Goal: Transaction & Acquisition: Purchase product/service

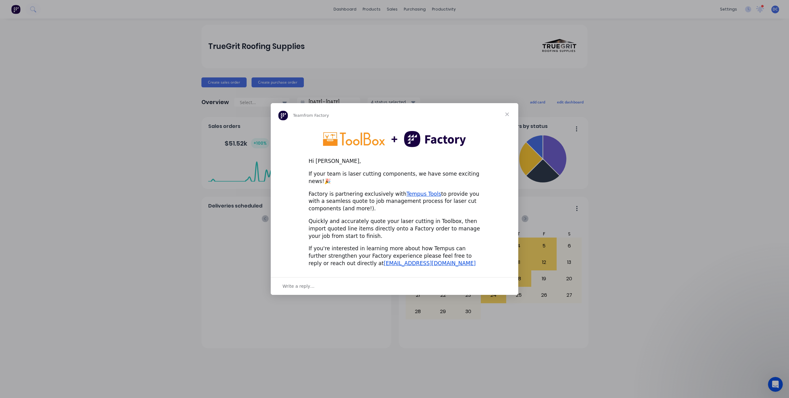
click at [505, 118] on span "Close" at bounding box center [507, 114] width 22 height 22
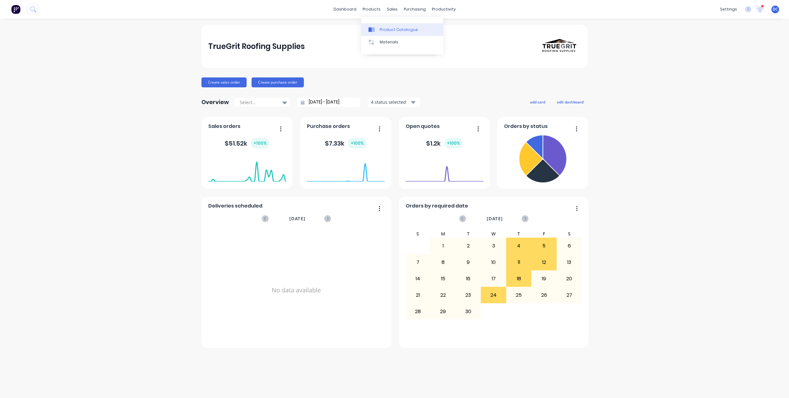
click at [380, 30] on div "Product Catalogue" at bounding box center [399, 30] width 38 height 6
click at [578, 99] on button "edit dashboard" at bounding box center [570, 102] width 35 height 8
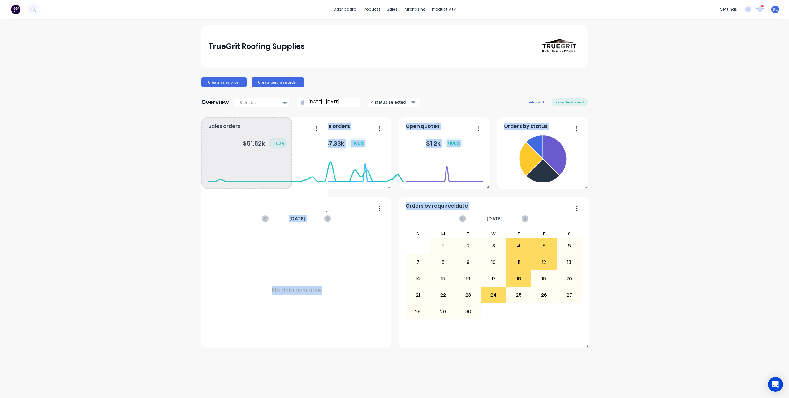
drag, startPoint x: 290, startPoint y: 187, endPoint x: 300, endPoint y: 191, distance: 11.8
click at [322, 207] on span at bounding box center [325, 210] width 6 height 6
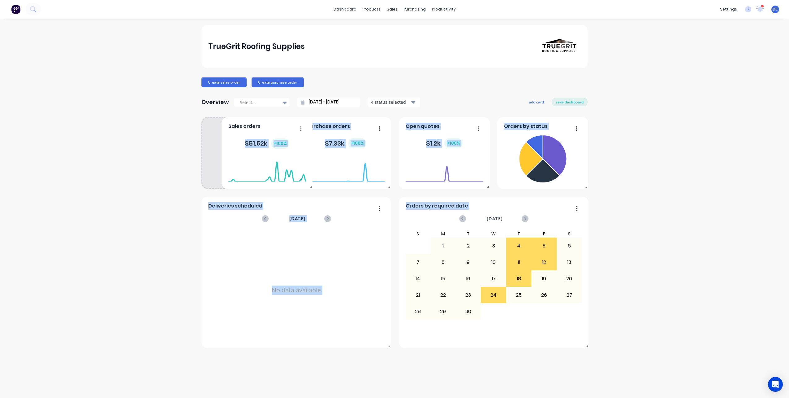
drag, startPoint x: 265, startPoint y: 149, endPoint x: 283, endPoint y: 127, distance: 28.9
click at [283, 127] on div "Sales orders $ 51.52k + 100 %" at bounding box center [267, 153] width 91 height 72
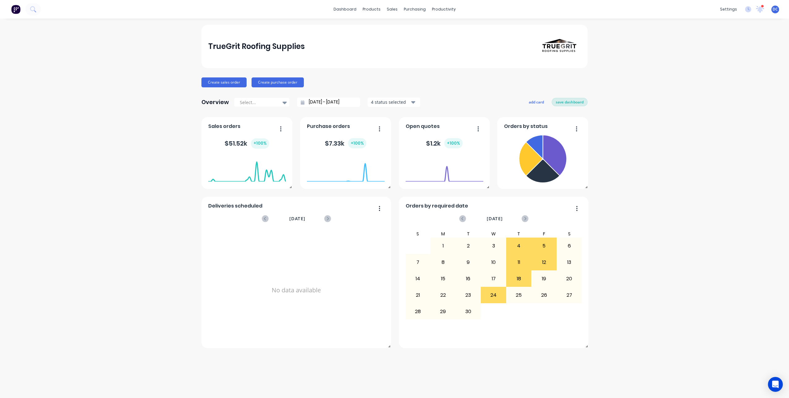
click at [559, 103] on button "save dashboard" at bounding box center [570, 102] width 36 height 8
click at [222, 80] on button "Create sales order" at bounding box center [223, 82] width 45 height 10
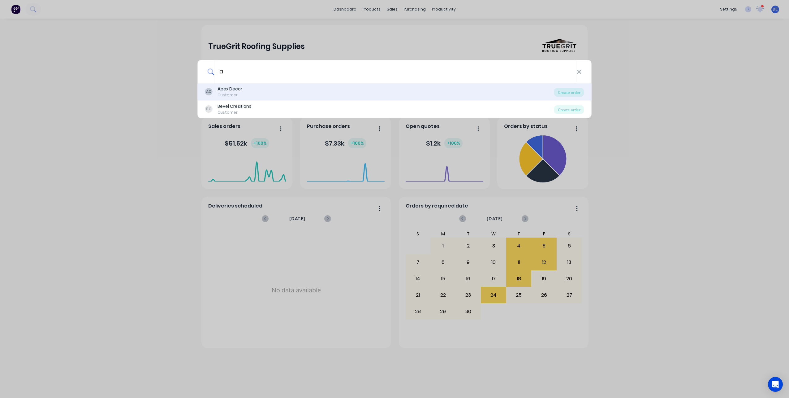
type input "a"
click at [256, 87] on div "AD A pex Decor Customer" at bounding box center [379, 92] width 349 height 12
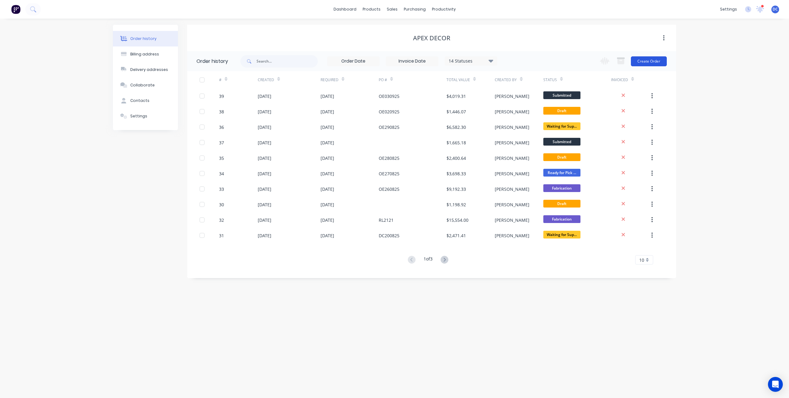
click at [638, 58] on button "Create Order" at bounding box center [649, 61] width 36 height 10
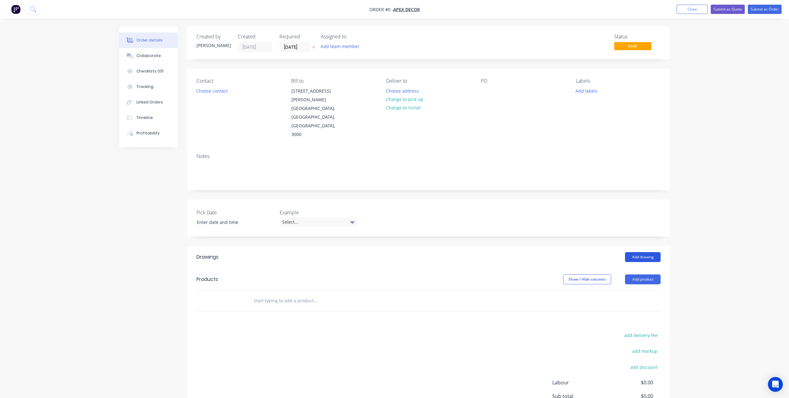
click at [639, 252] on button "Add drawing" at bounding box center [643, 257] width 36 height 10
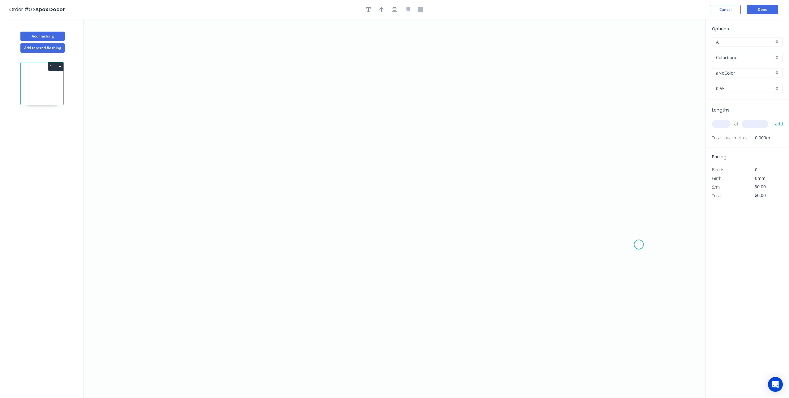
scroll to position [11, 0]
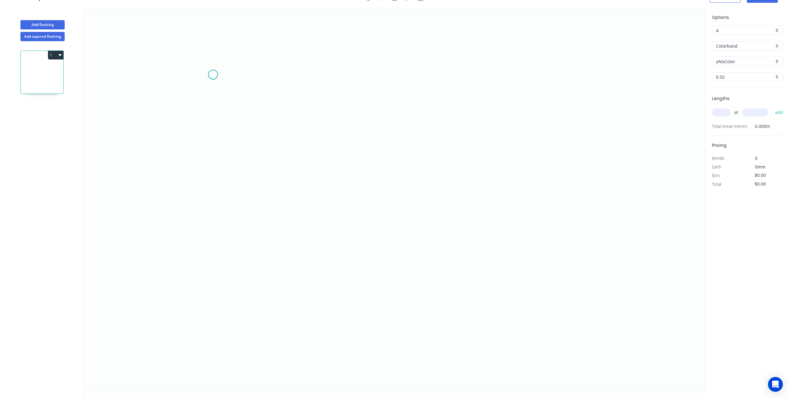
click at [213, 75] on icon "0" at bounding box center [395, 197] width 622 height 378
click at [214, 200] on icon "0" at bounding box center [395, 197] width 622 height 378
click at [490, 189] on icon "0 ?" at bounding box center [395, 197] width 622 height 378
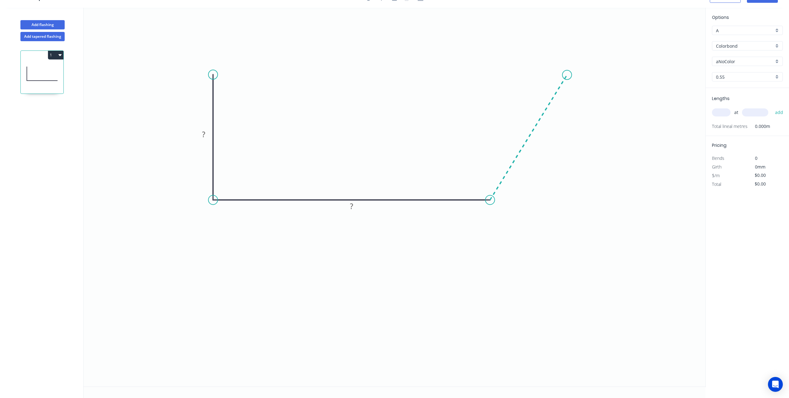
click at [567, 75] on icon "0 ? ?" at bounding box center [395, 197] width 622 height 378
click at [567, 75] on circle at bounding box center [567, 74] width 9 height 9
click at [203, 134] on tspan "?" at bounding box center [203, 134] width 3 height 10
click at [347, 203] on rect at bounding box center [351, 206] width 12 height 9
click at [202, 136] on rect at bounding box center [204, 134] width 16 height 9
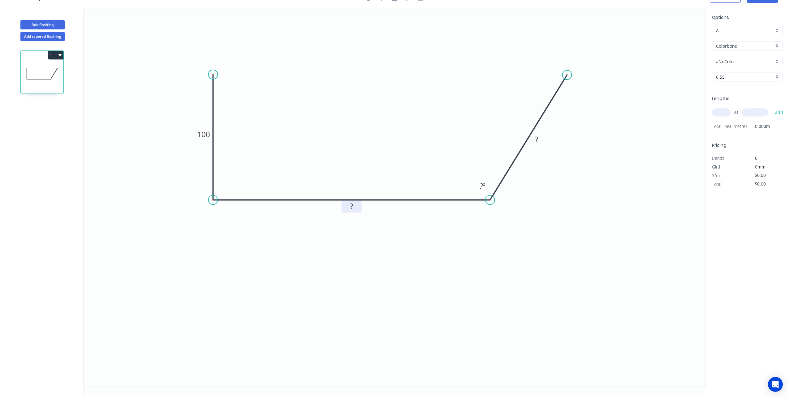
click at [354, 210] on rect at bounding box center [351, 206] width 12 height 9
click at [538, 140] on tspan "?" at bounding box center [536, 139] width 3 height 10
type input "$28.04"
click at [481, 184] on tspan "?" at bounding box center [481, 186] width 3 height 10
click at [634, 249] on icon "0 100 110 105 110 º" at bounding box center [395, 197] width 622 height 378
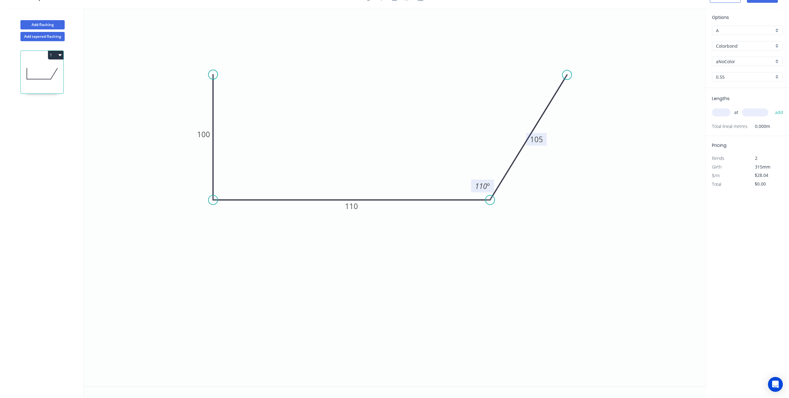
click at [718, 114] on input "text" at bounding box center [721, 112] width 19 height 8
type input "1"
drag, startPoint x: 756, startPoint y: 112, endPoint x: 756, endPoint y: 95, distance: 17.3
click at [756, 112] on input "text" at bounding box center [755, 112] width 26 height 8
type input "1000"
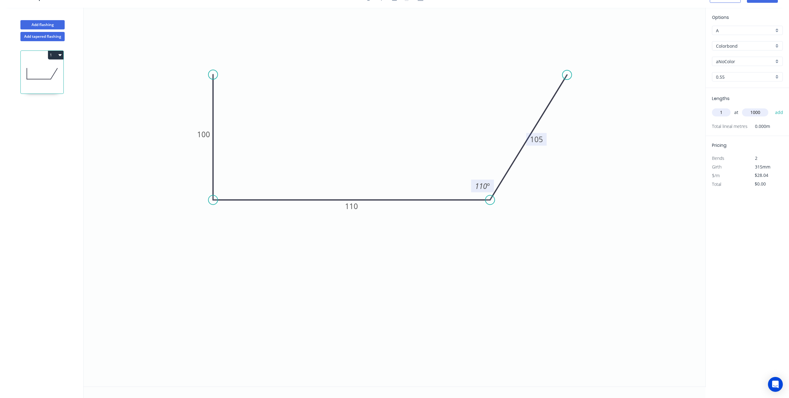
click at [772, 107] on button "add" at bounding box center [779, 112] width 15 height 11
type input "$28.04"
type input "2"
click at [754, 111] on input "text" at bounding box center [755, 112] width 26 height 8
type input "2000"
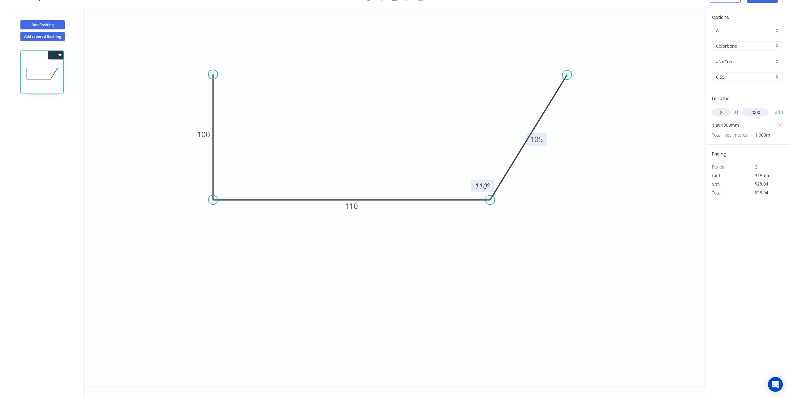
click at [772, 107] on button "add" at bounding box center [779, 112] width 15 height 11
type input "$140.20"
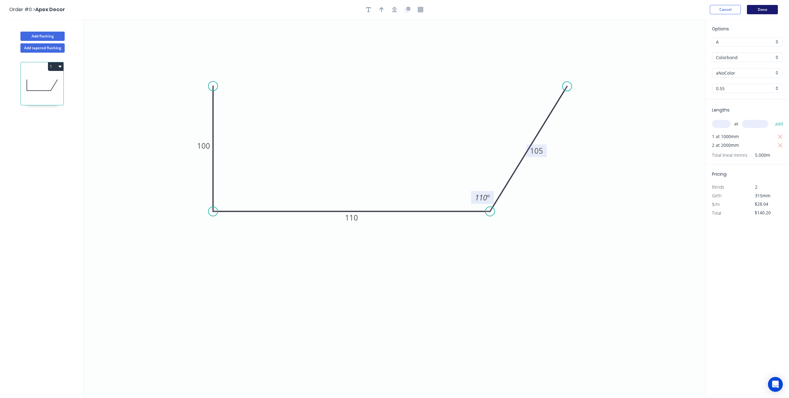
click at [760, 10] on button "Done" at bounding box center [762, 9] width 31 height 9
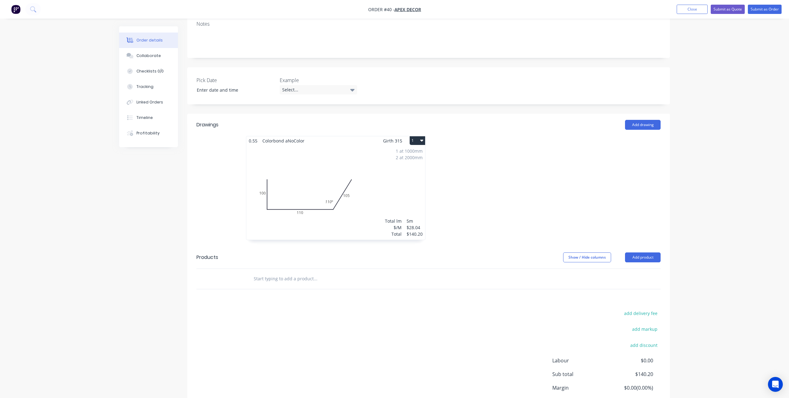
scroll to position [155, 0]
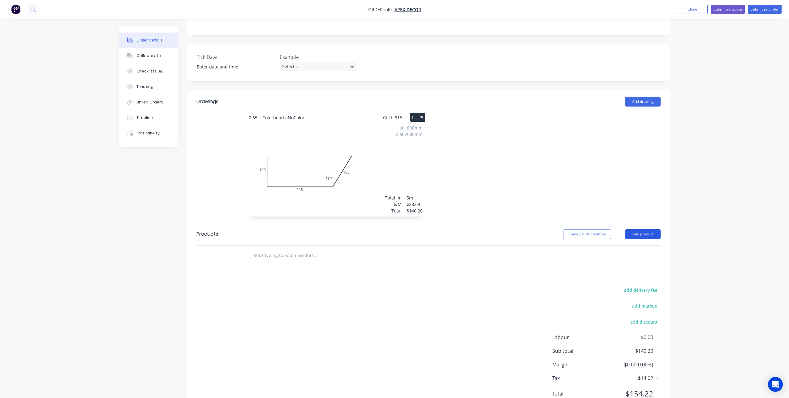
click at [636, 229] on button "Add product" at bounding box center [643, 234] width 36 height 10
click at [614, 245] on div "Product catalogue" at bounding box center [631, 249] width 48 height 9
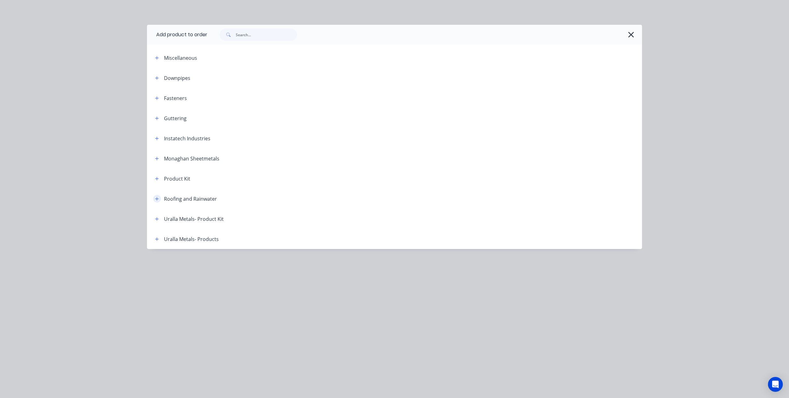
click at [156, 197] on icon "button" at bounding box center [157, 198] width 4 height 4
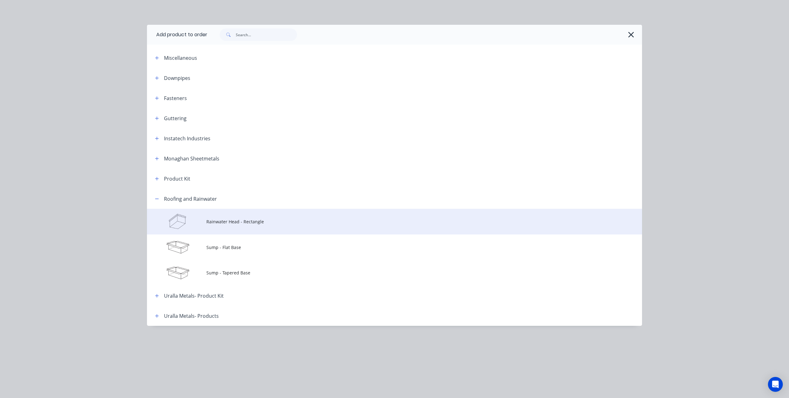
click at [237, 223] on span "Rainwater Head - Rectangle" at bounding box center [380, 221] width 348 height 6
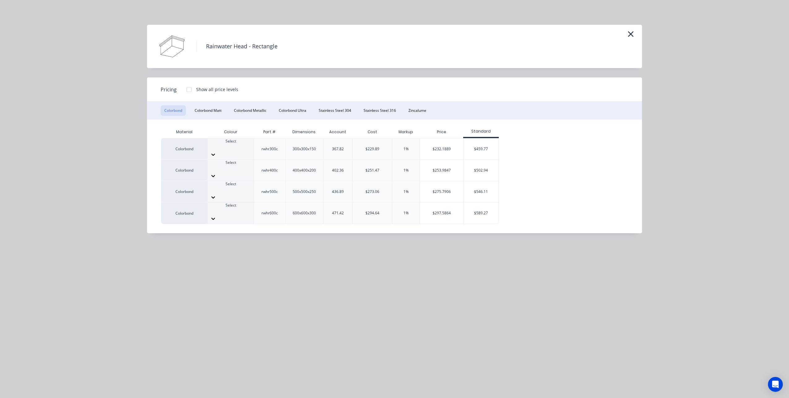
click at [216, 151] on icon at bounding box center [213, 154] width 6 height 6
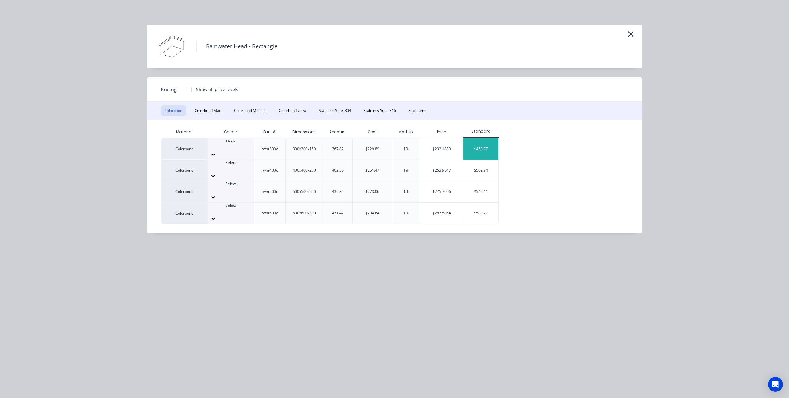
click at [480, 142] on div "$459.77" at bounding box center [481, 148] width 35 height 21
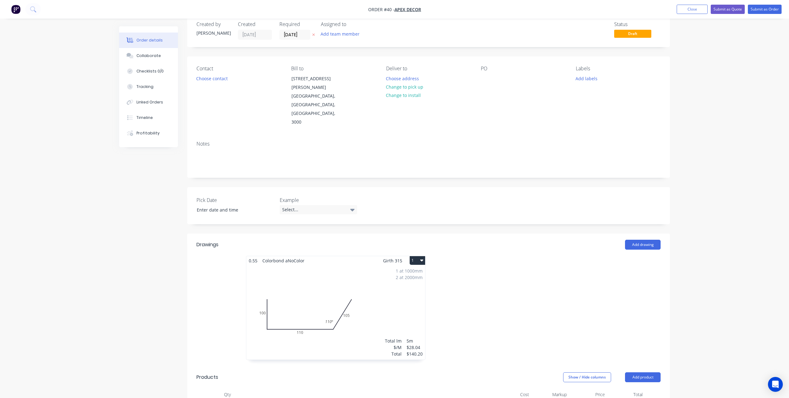
scroll to position [0, 0]
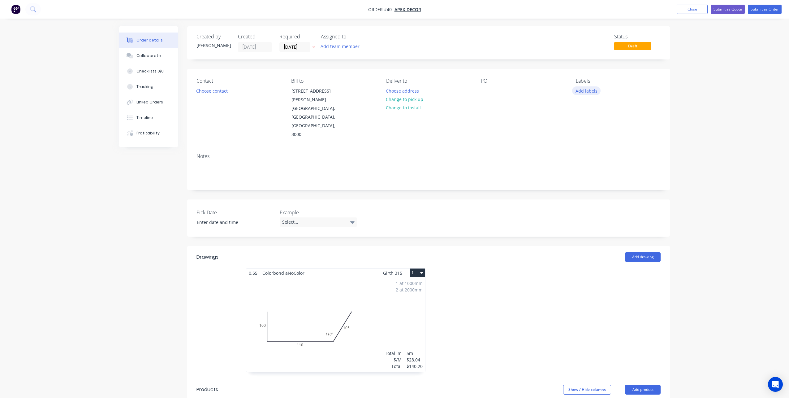
click at [586, 90] on button "Add labels" at bounding box center [586, 90] width 28 height 8
click at [604, 109] on input "text" at bounding box center [627, 109] width 65 height 12
click at [587, 147] on div at bounding box center [587, 146] width 12 height 12
drag, startPoint x: 618, startPoint y: 108, endPoint x: 592, endPoint y: 108, distance: 26.3
click at [592, 108] on div "powder" at bounding box center [622, 106] width 80 height 12
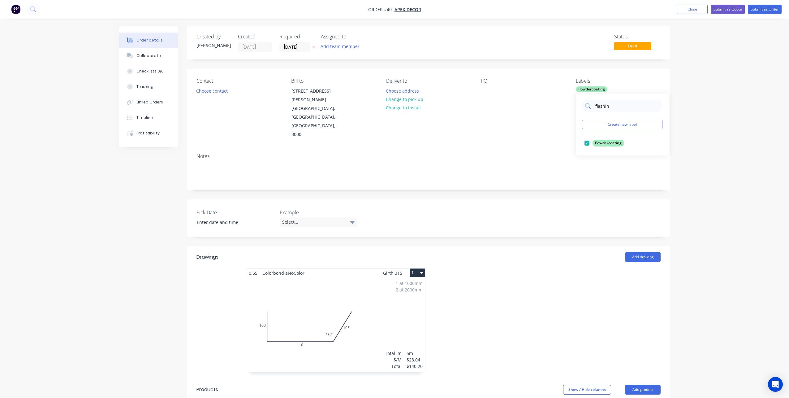
type input "flashing"
click at [588, 142] on div at bounding box center [587, 143] width 12 height 12
click at [691, 209] on div "Order details Collaborate Checklists 0/0 Tracking Linked Orders Timeline Profit…" at bounding box center [394, 324] width 789 height 648
click at [761, 12] on button "Submit as Order" at bounding box center [765, 9] width 34 height 9
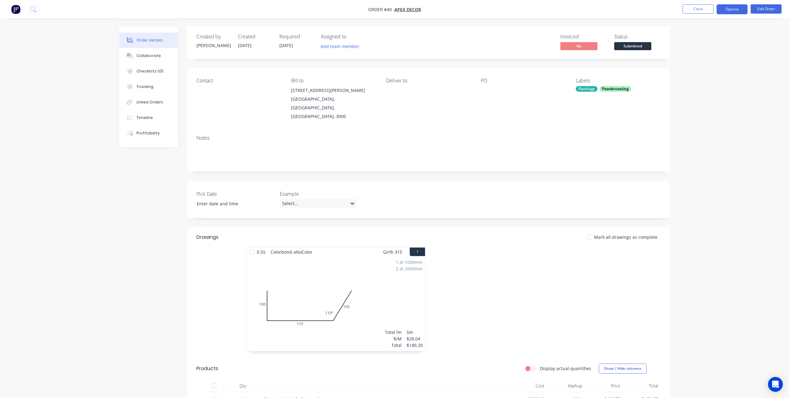
click at [730, 8] on button "Options" at bounding box center [732, 9] width 31 height 10
click at [713, 111] on div "Purchase Products" at bounding box center [713, 111] width 57 height 9
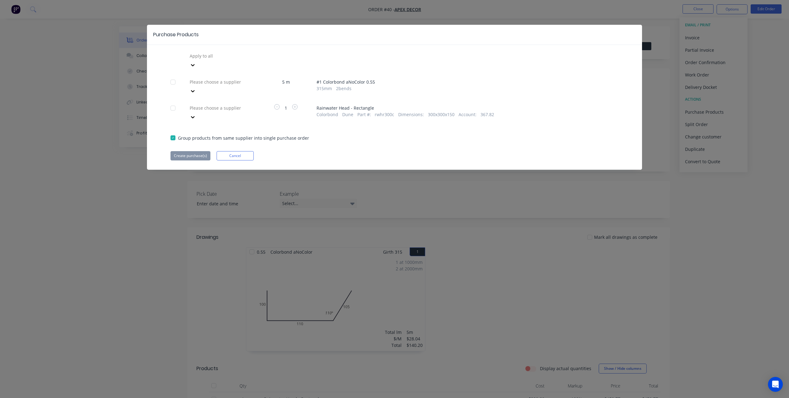
click at [196, 62] on icon at bounding box center [193, 65] width 6 height 6
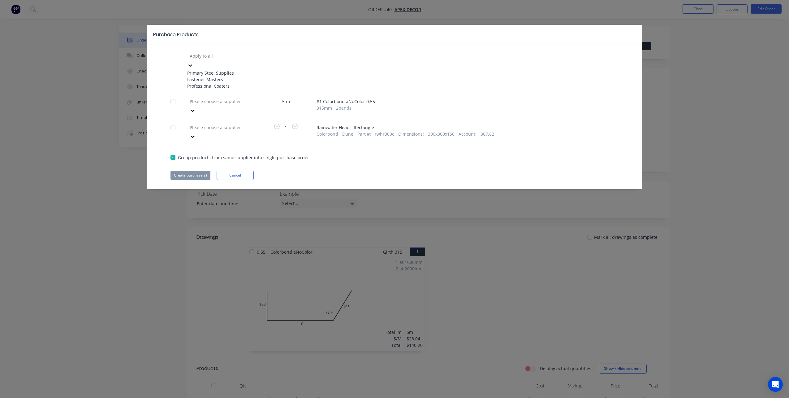
click at [218, 83] on div "Fastener Masters" at bounding box center [221, 79] width 68 height 6
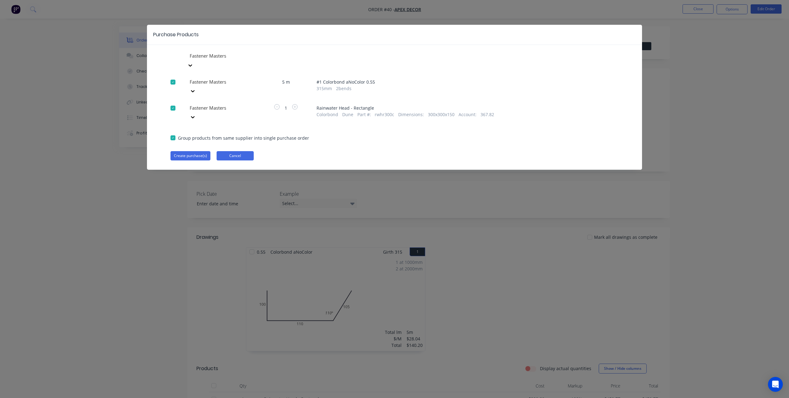
click at [226, 151] on button "Cancel" at bounding box center [235, 155] width 37 height 9
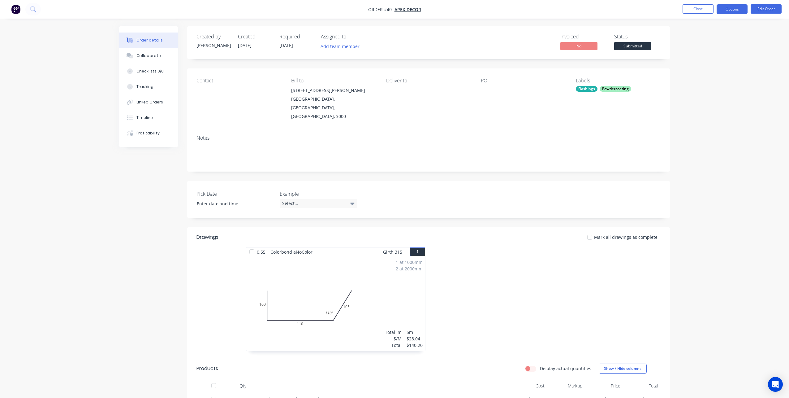
click at [734, 12] on button "Options" at bounding box center [732, 9] width 31 height 10
click at [680, 187] on div "Order details Collaborate Checklists 0/0 Tracking Linked Orders Timeline Profit…" at bounding box center [394, 278] width 789 height 557
click at [151, 55] on div "Collaborate" at bounding box center [148, 56] width 24 height 6
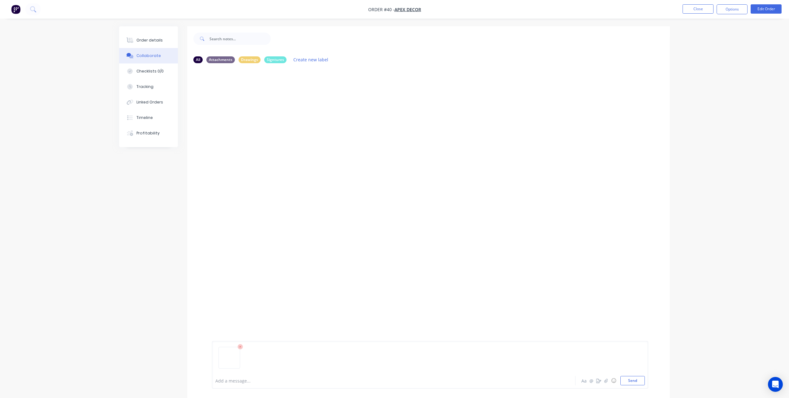
click at [119, 48] on button "Collaborate" at bounding box center [148, 55] width 59 height 15
click at [232, 375] on div at bounding box center [430, 360] width 430 height 32
click at [228, 380] on div at bounding box center [377, 380] width 322 height 6
click at [599, 378] on icon "button" at bounding box center [598, 380] width 5 height 4
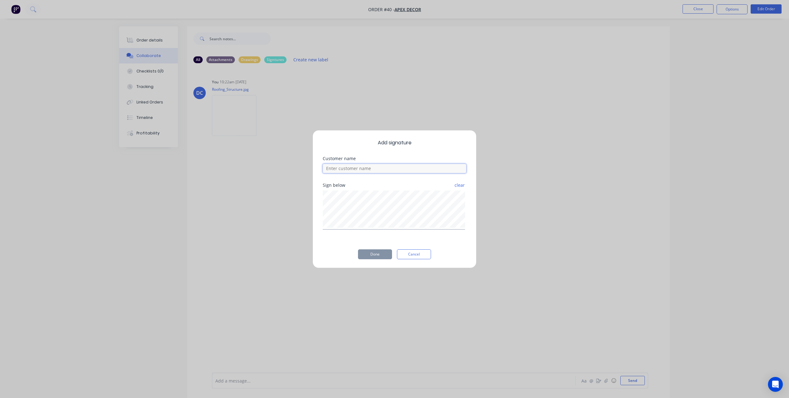
click at [384, 169] on input at bounding box center [395, 168] width 144 height 9
type input "[PERSON_NAME]"
click at [374, 256] on button "Done" at bounding box center [375, 254] width 34 height 10
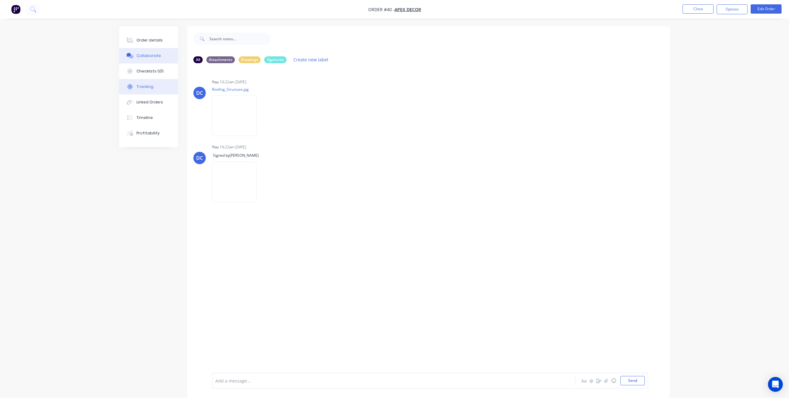
click at [149, 83] on button "Tracking" at bounding box center [148, 86] width 59 height 15
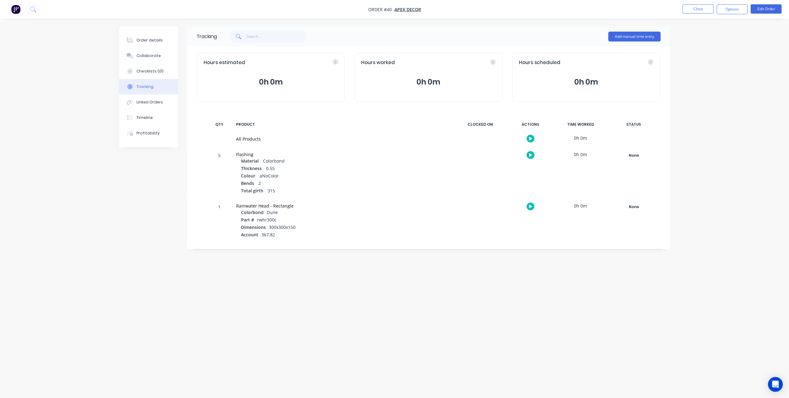
click at [529, 137] on icon "button" at bounding box center [530, 138] width 3 height 3
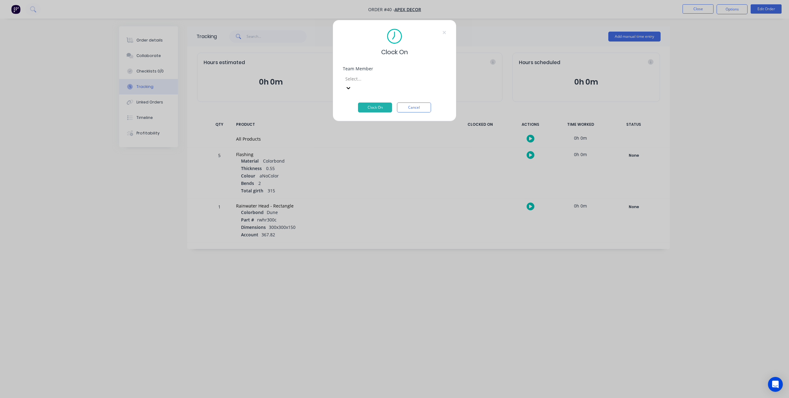
click at [394, 84] on div "Team Member Select..." at bounding box center [394, 85] width 103 height 36
click at [394, 77] on div at bounding box center [389, 79] width 89 height 8
click at [369, 102] on button "Clock On" at bounding box center [375, 107] width 34 height 10
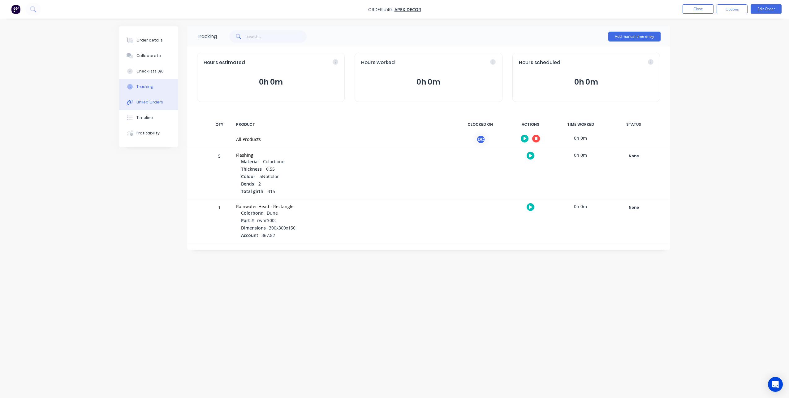
click at [158, 106] on button "Linked Orders" at bounding box center [148, 101] width 59 height 15
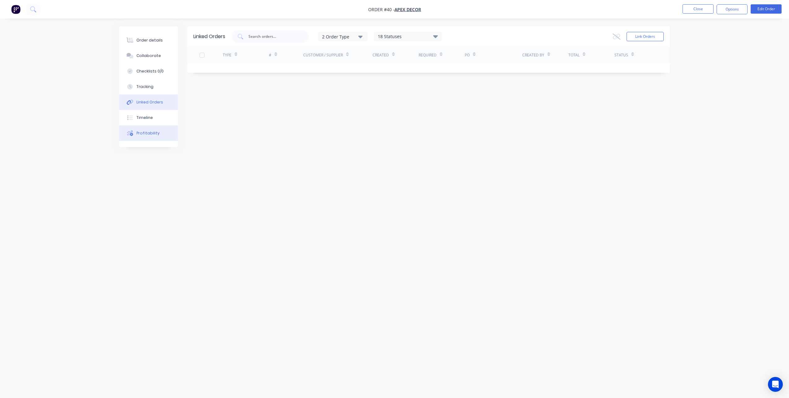
click at [152, 131] on div "Profitability" at bounding box center [147, 133] width 23 height 6
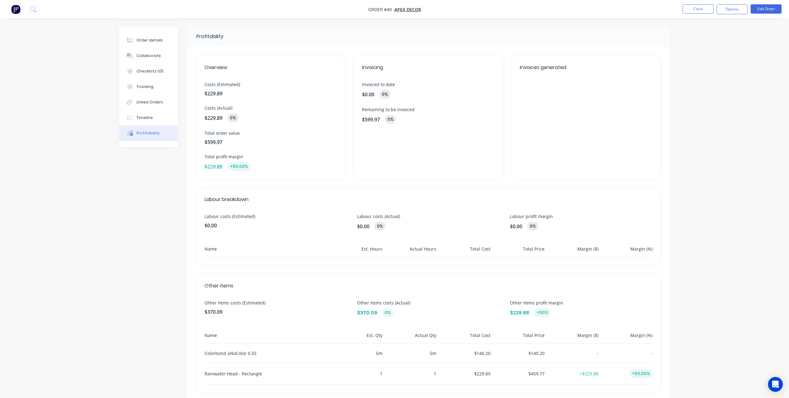
click at [14, 11] on img "button" at bounding box center [15, 9] width 9 height 9
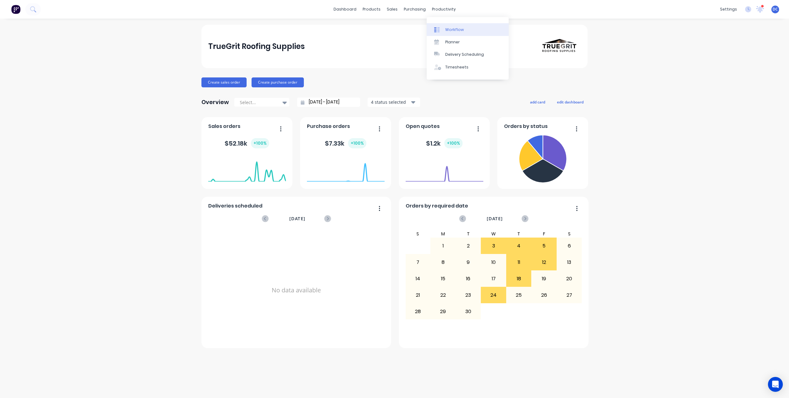
click at [456, 27] on div "Workflow" at bounding box center [454, 30] width 19 height 6
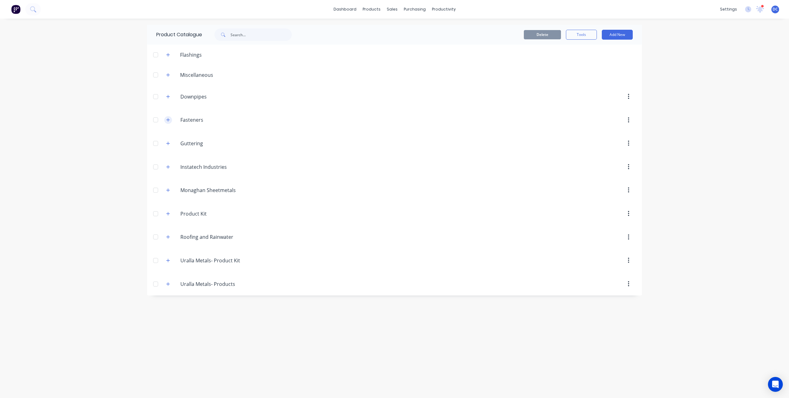
click at [169, 119] on icon "button" at bounding box center [168, 120] width 4 height 4
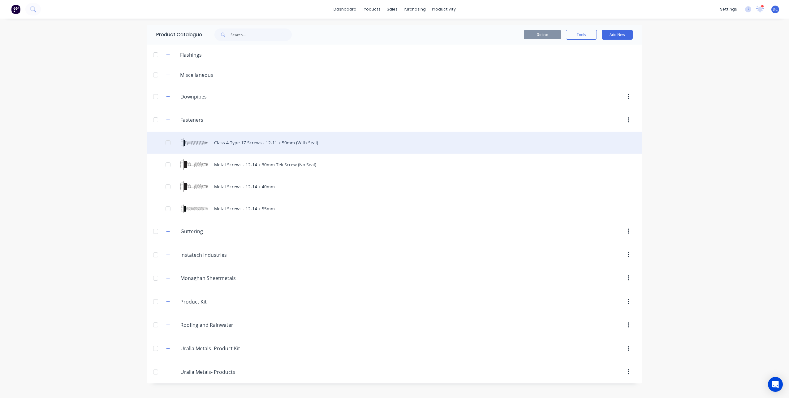
click at [221, 147] on div "Class 4 Type 17 Screws - 12-11 x 50mm (With Seal)" at bounding box center [394, 143] width 495 height 22
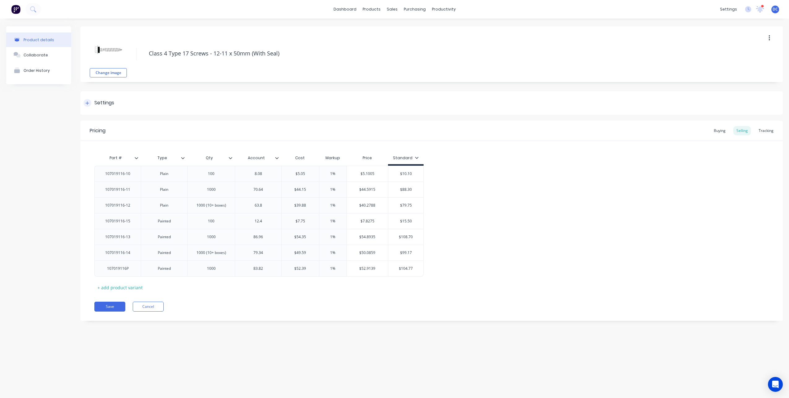
click at [89, 103] on icon at bounding box center [87, 103] width 4 height 4
type textarea "x"
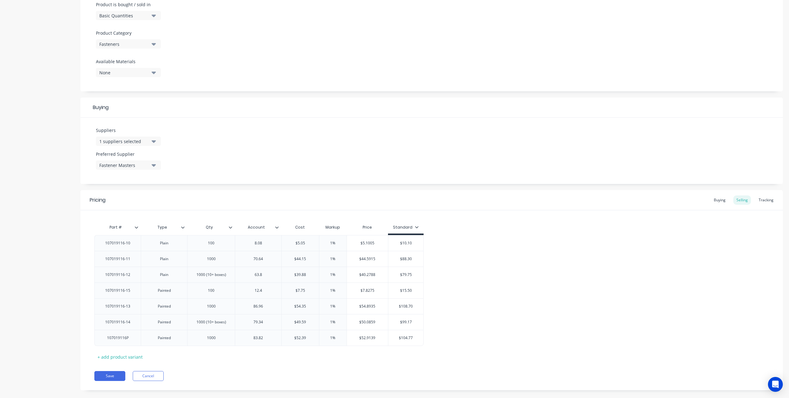
scroll to position [203, 0]
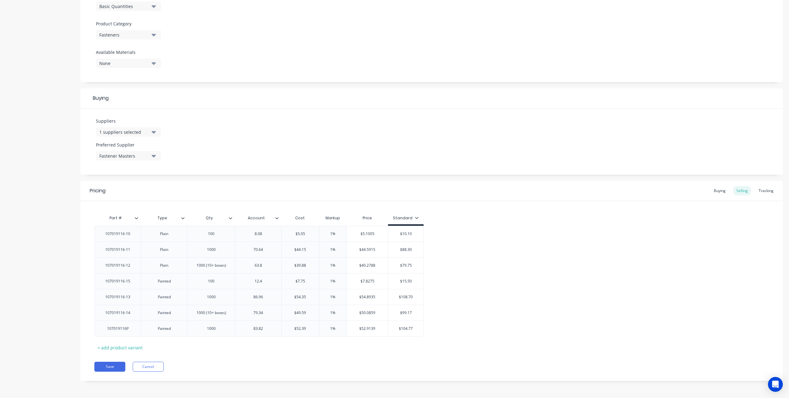
click at [718, 195] on div "Pricing Buying Selling Tracking" at bounding box center [431, 191] width 702 height 20
click at [719, 192] on div "Buying" at bounding box center [720, 190] width 18 height 9
click at [742, 191] on div "Selling" at bounding box center [742, 192] width 18 height 9
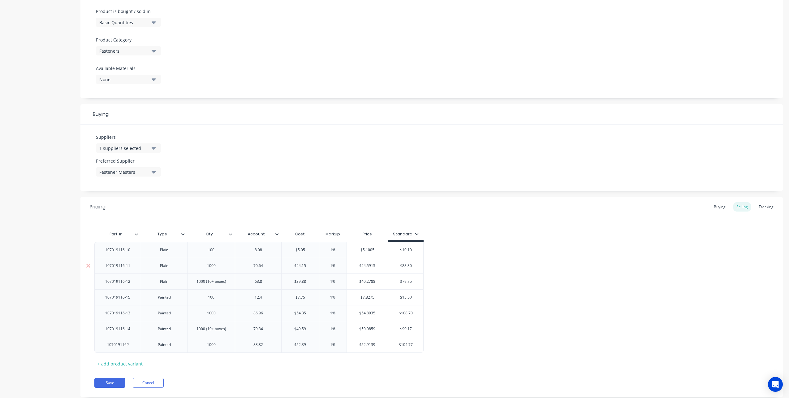
scroll to position [203, 0]
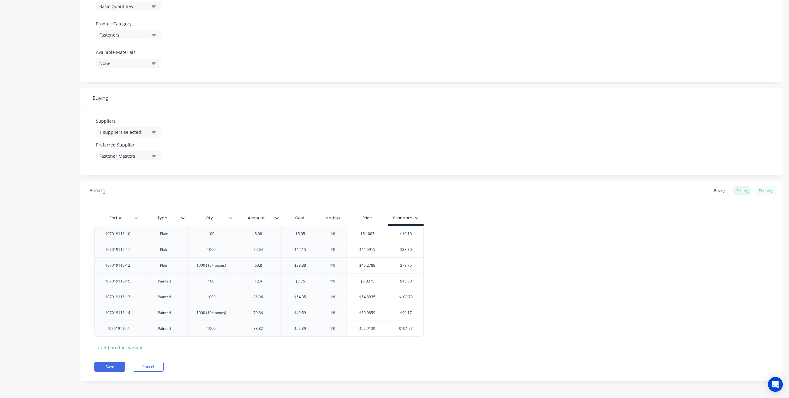
click at [771, 188] on div "Tracking" at bounding box center [766, 190] width 21 height 9
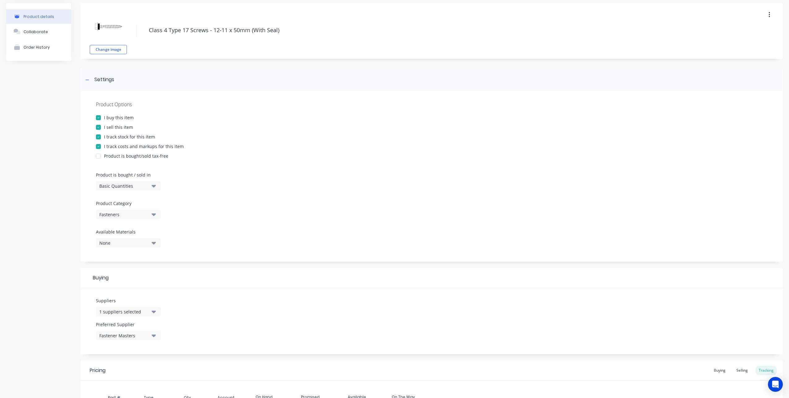
scroll to position [0, 0]
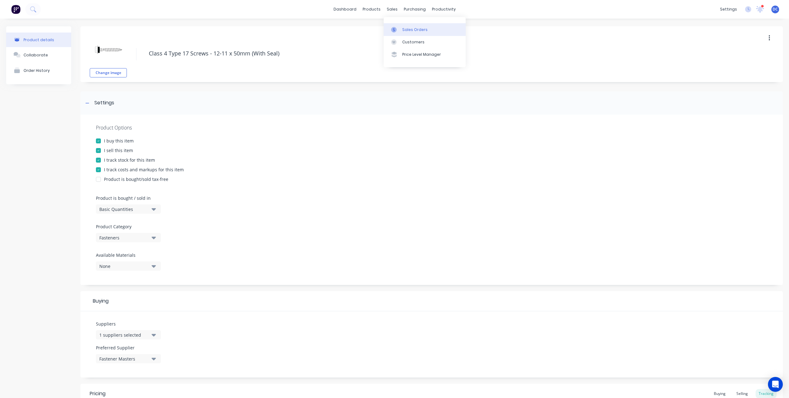
click at [395, 28] on icon at bounding box center [394, 30] width 6 height 6
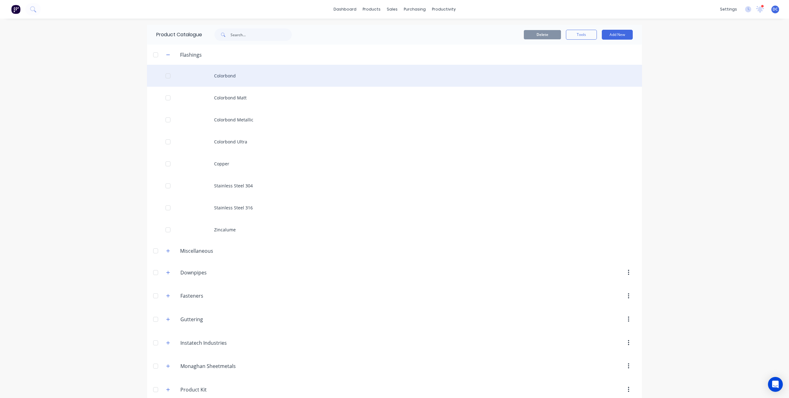
click at [276, 71] on div "Colorbond" at bounding box center [394, 76] width 495 height 22
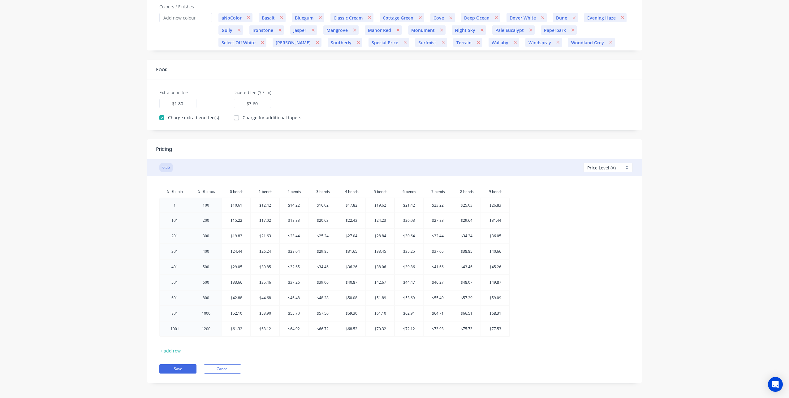
scroll to position [123, 0]
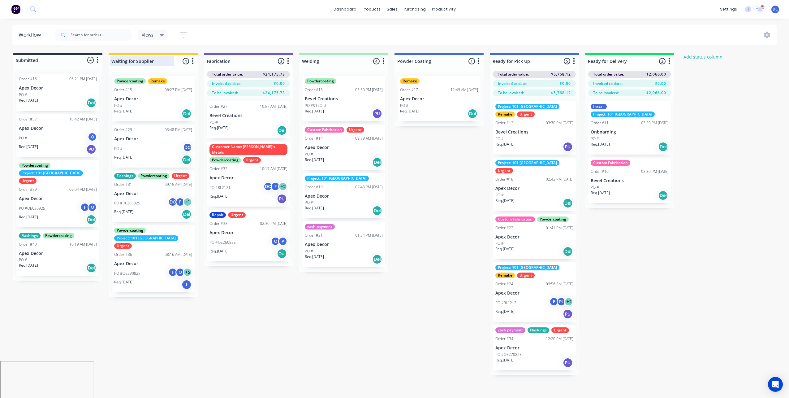
click at [153, 64] on div at bounding box center [153, 61] width 89 height 12
drag, startPoint x: 153, startPoint y: 63, endPoint x: 134, endPoint y: 63, distance: 19.2
click at [134, 63] on input "Waiting for Supplier" at bounding box center [141, 61] width 61 height 6
click at [230, 62] on div at bounding box center [248, 61] width 89 height 12
drag, startPoint x: 235, startPoint y: 62, endPoint x: 218, endPoint y: 62, distance: 16.7
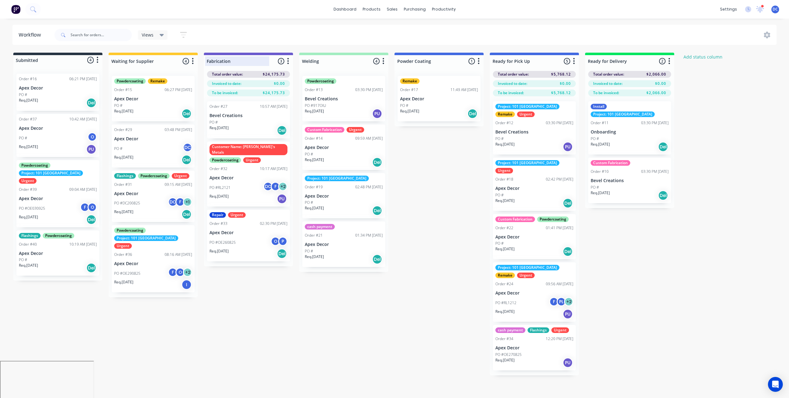
click at [218, 62] on input "Fabrication" at bounding box center [237, 61] width 61 height 6
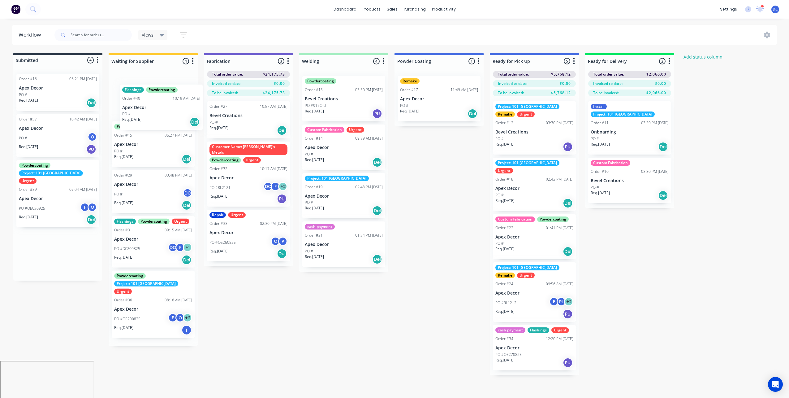
drag, startPoint x: 65, startPoint y: 250, endPoint x: 168, endPoint y: 111, distance: 173.7
click at [168, 111] on div "Submitted 4 Status colour #273444 hex #273444 Save Cancel Summaries Total order…" at bounding box center [421, 214] width 853 height 322
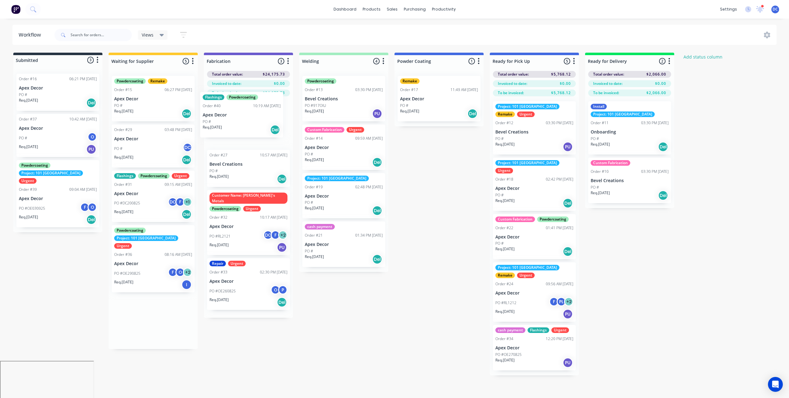
drag, startPoint x: 168, startPoint y: 110, endPoint x: 257, endPoint y: 125, distance: 90.5
click at [257, 125] on div "Submitted 3 Status colour #273444 hex #273444 Save Cancel Summaries Total order…" at bounding box center [421, 214] width 853 height 322
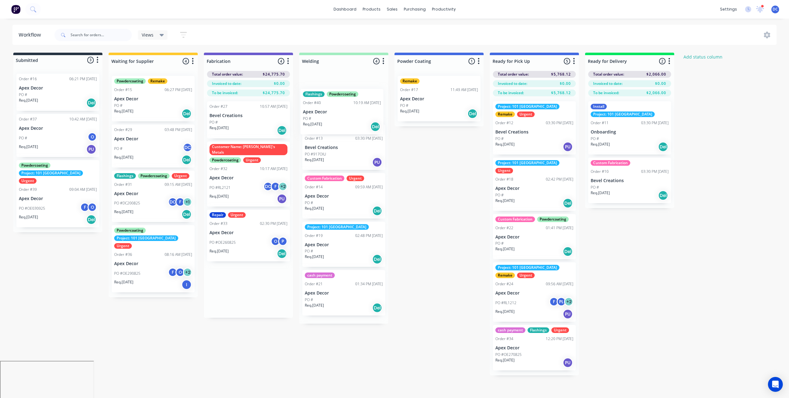
drag, startPoint x: 263, startPoint y: 127, endPoint x: 359, endPoint y: 113, distance: 96.6
click at [359, 113] on div "Submitted 3 Status colour #273444 hex #273444 Save Cancel Summaries Total order…" at bounding box center [421, 214] width 853 height 322
click at [192, 60] on icon "button" at bounding box center [193, 61] width 2 height 8
click at [166, 85] on button "Notifications" at bounding box center [166, 85] width 62 height 10
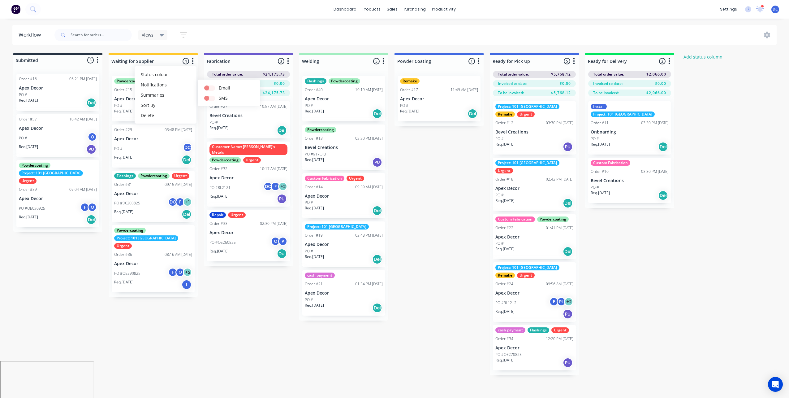
click at [80, 264] on div "Submitted 3 Status colour #273444 hex #273444 Save Cancel Summaries Total order…" at bounding box center [421, 214] width 853 height 322
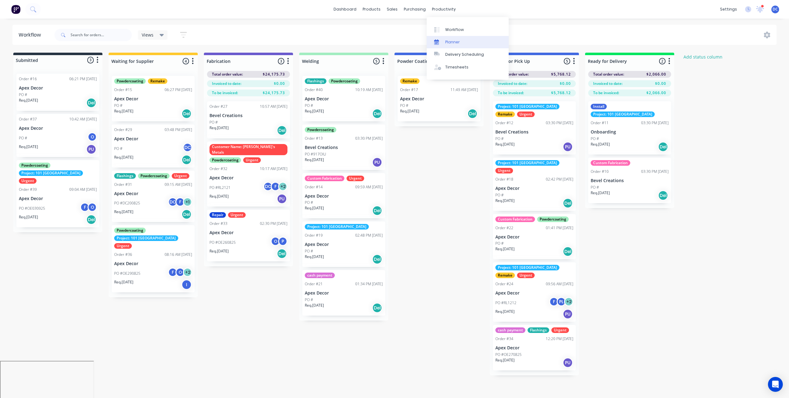
click at [449, 45] on link "Planner" at bounding box center [468, 42] width 82 height 12
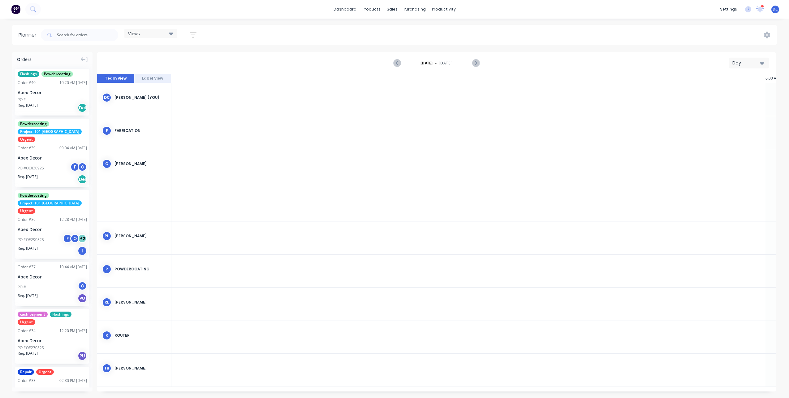
scroll to position [0, 991]
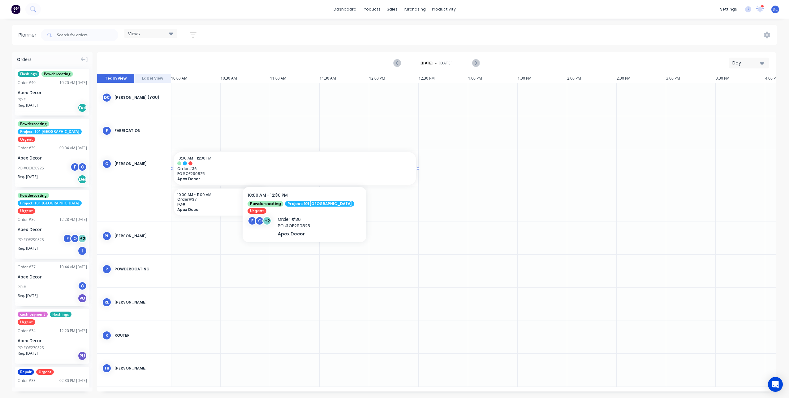
click at [263, 169] on span "Order # 36" at bounding box center [294, 168] width 235 height 5
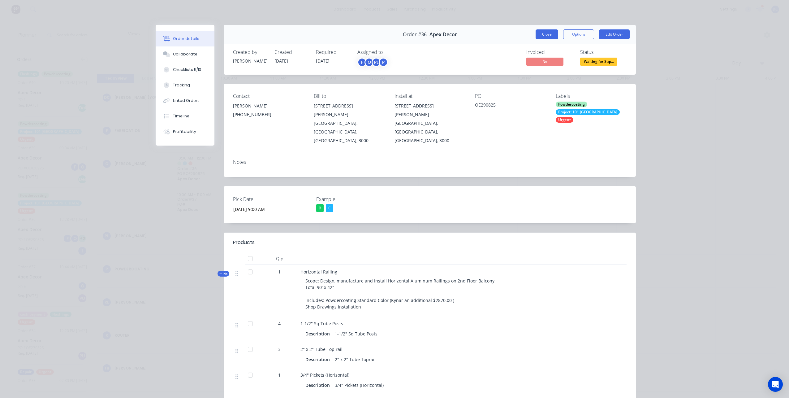
click at [553, 35] on button "Close" at bounding box center [547, 34] width 23 height 10
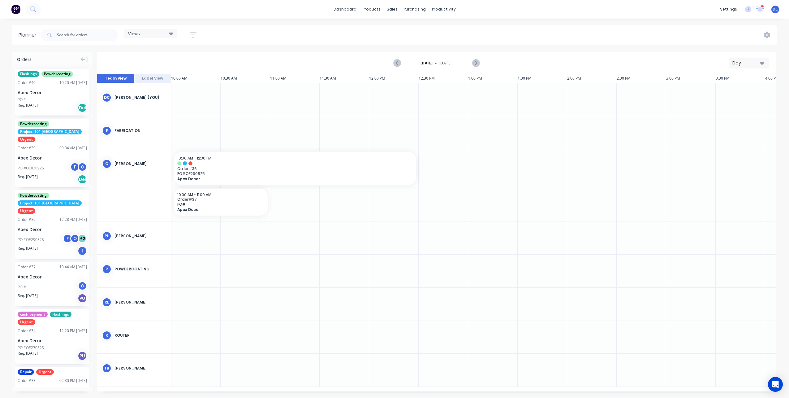
click at [737, 66] on div "Day" at bounding box center [746, 63] width 28 height 6
click at [736, 85] on div "Day" at bounding box center [737, 79] width 61 height 12
click at [744, 64] on div "Day" at bounding box center [746, 63] width 28 height 6
click at [736, 88] on div "Week" at bounding box center [737, 92] width 61 height 12
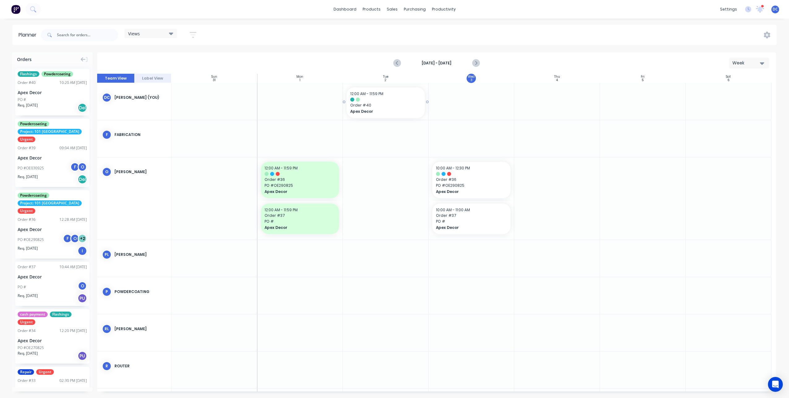
drag, startPoint x: 50, startPoint y: 89, endPoint x: 385, endPoint y: 99, distance: 335.3
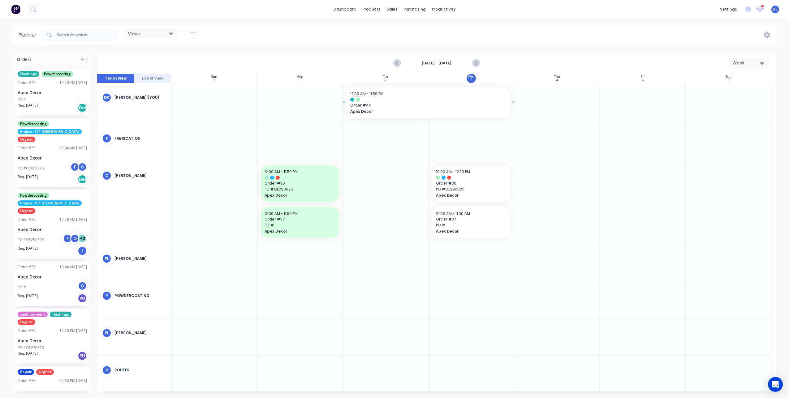
drag, startPoint x: 426, startPoint y: 102, endPoint x: 468, endPoint y: 103, distance: 41.5
click at [454, 30] on div "Workflow" at bounding box center [454, 30] width 19 height 6
